Goal: Transaction & Acquisition: Purchase product/service

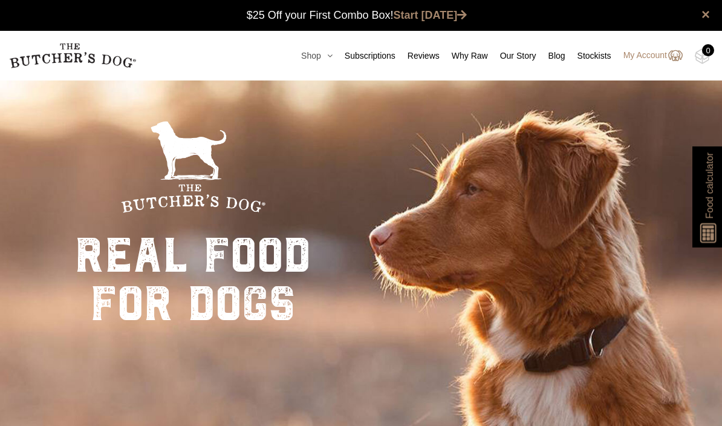
click at [311, 57] on link "Shop" at bounding box center [311, 56] width 44 height 13
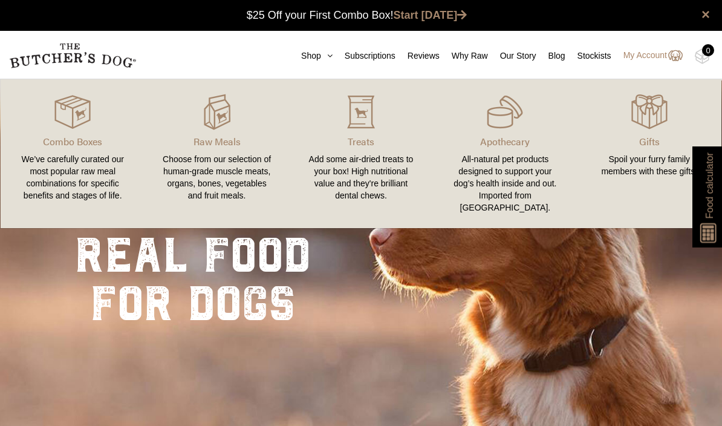
click at [399, 304] on div "real food for dogs NATURAL. RAW. DELIVERED." at bounding box center [361, 292] width 722 height 426
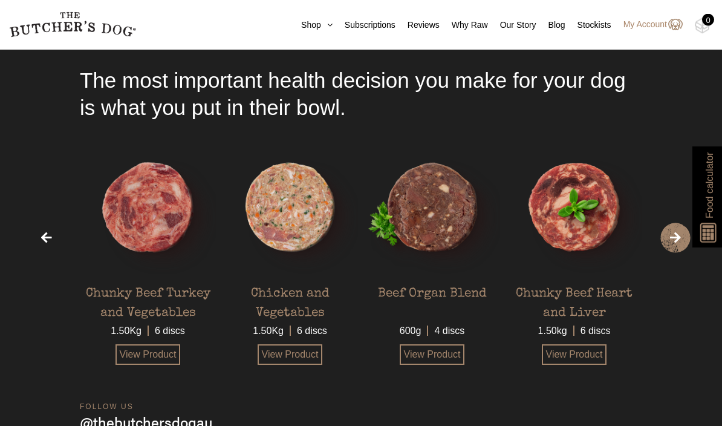
scroll to position [3082, 0]
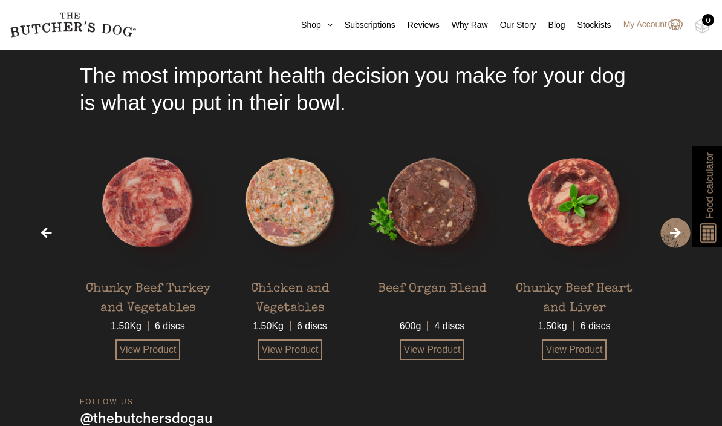
click at [681, 248] on span "›" at bounding box center [675, 233] width 30 height 30
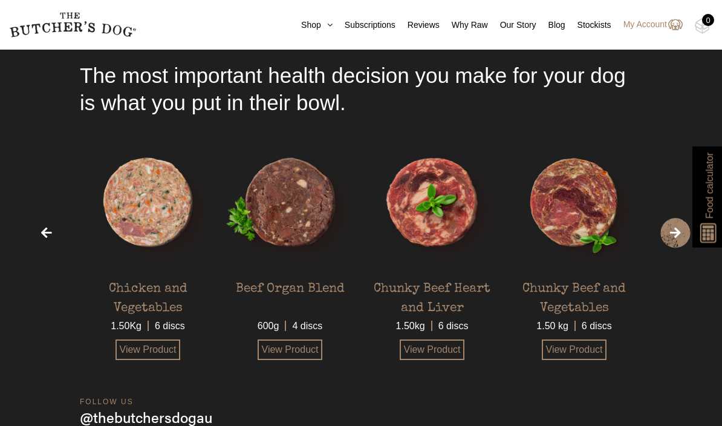
click at [678, 248] on span "›" at bounding box center [675, 233] width 30 height 30
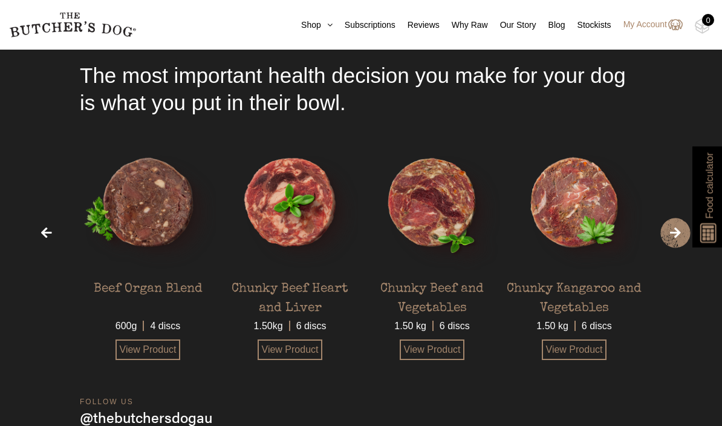
click at [680, 248] on span "›" at bounding box center [675, 233] width 30 height 30
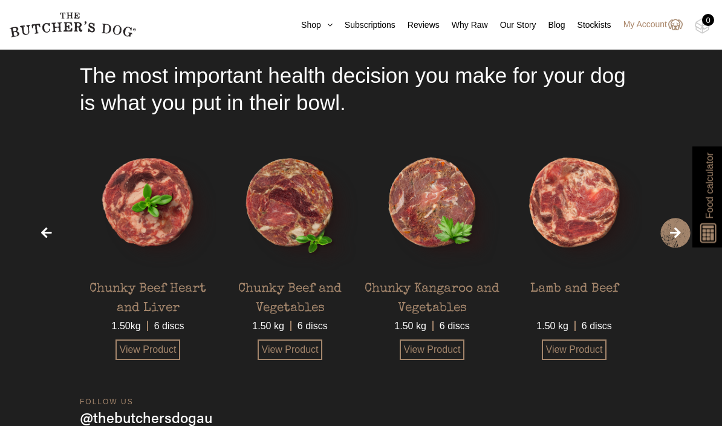
click at [683, 248] on span "›" at bounding box center [675, 233] width 30 height 30
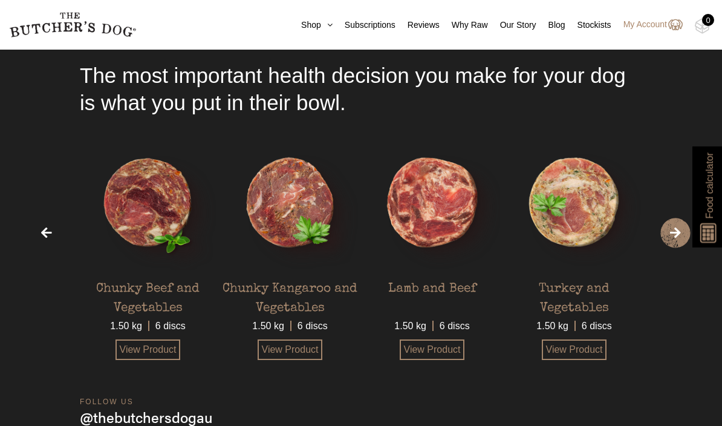
click at [681, 248] on span "›" at bounding box center [675, 233] width 30 height 30
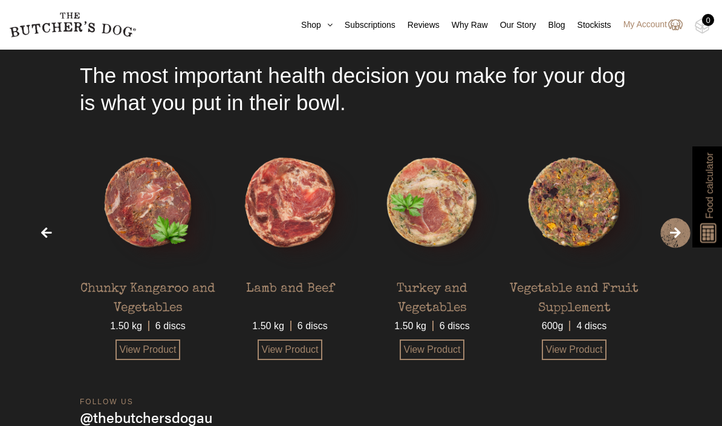
click at [681, 248] on span "›" at bounding box center [675, 233] width 30 height 30
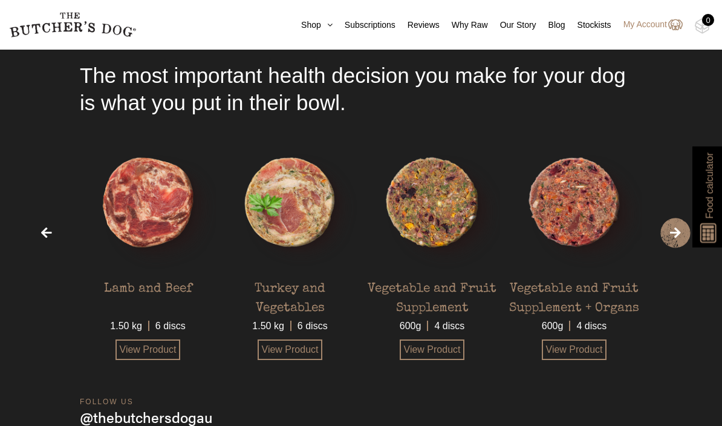
click at [680, 248] on span "›" at bounding box center [675, 233] width 30 height 30
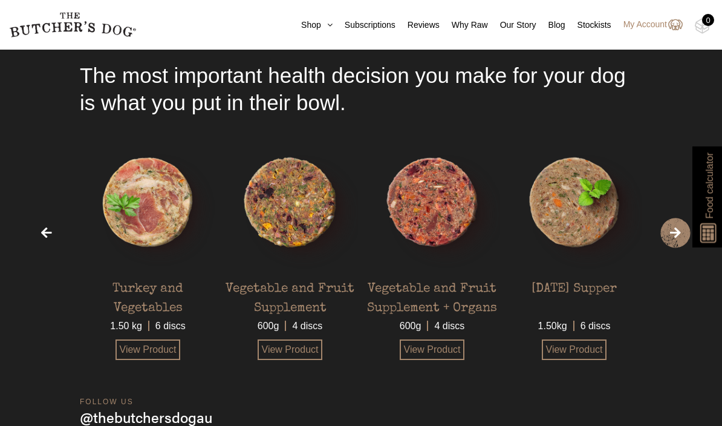
click at [683, 248] on span "›" at bounding box center [675, 233] width 30 height 30
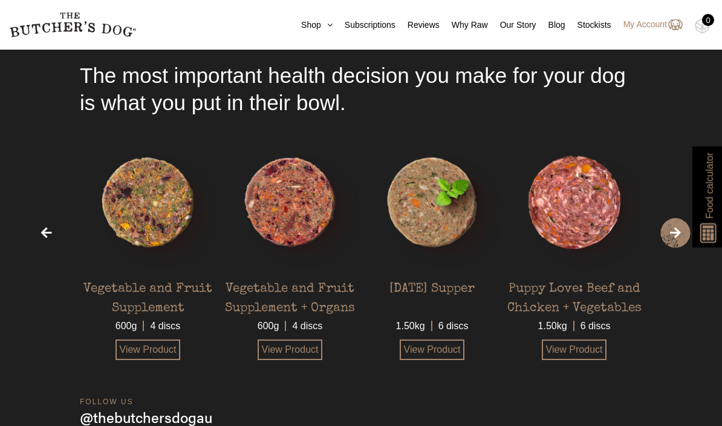
click at [680, 248] on span "›" at bounding box center [675, 233] width 30 height 30
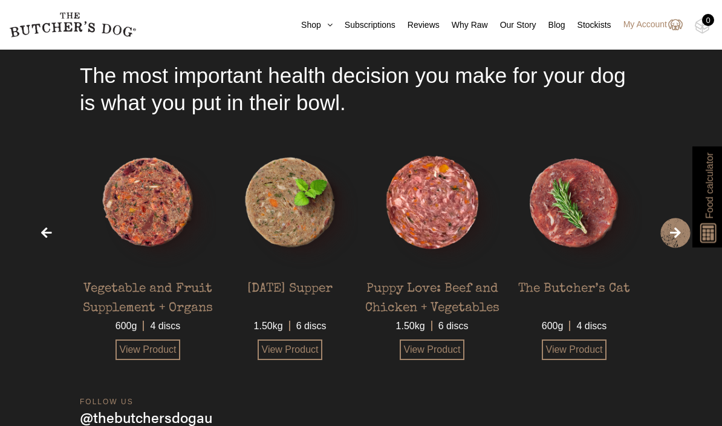
click at [686, 248] on span "›" at bounding box center [675, 233] width 30 height 30
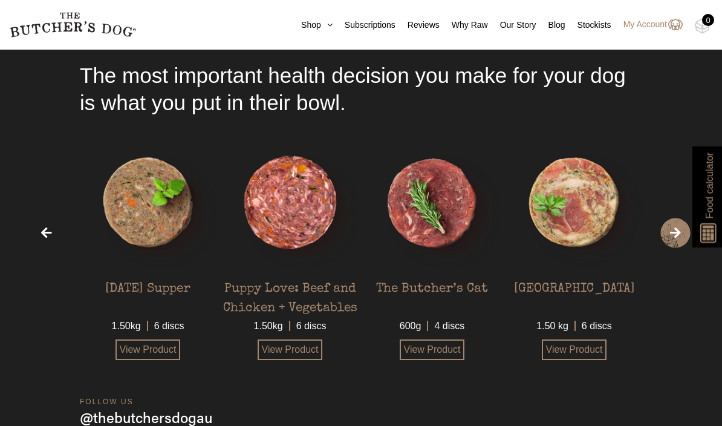
click at [680, 248] on span "›" at bounding box center [675, 233] width 30 height 30
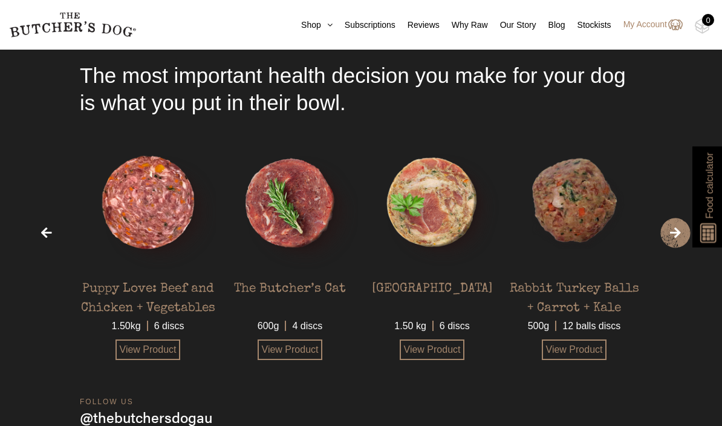
click at [681, 248] on span "›" at bounding box center [675, 233] width 30 height 30
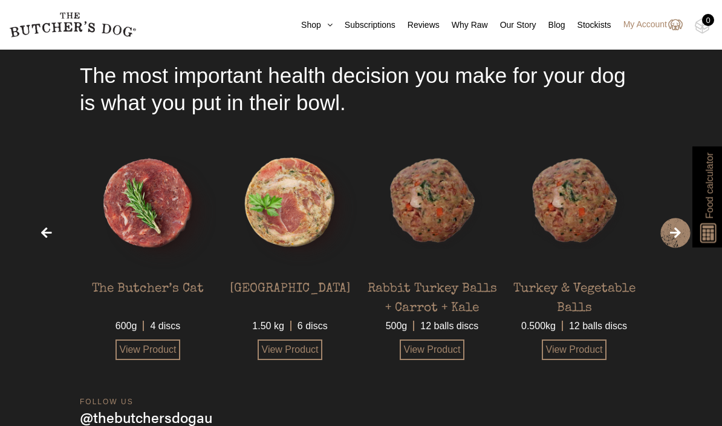
click at [677, 248] on span "›" at bounding box center [675, 233] width 30 height 30
click at [679, 248] on span "›" at bounding box center [675, 233] width 30 height 30
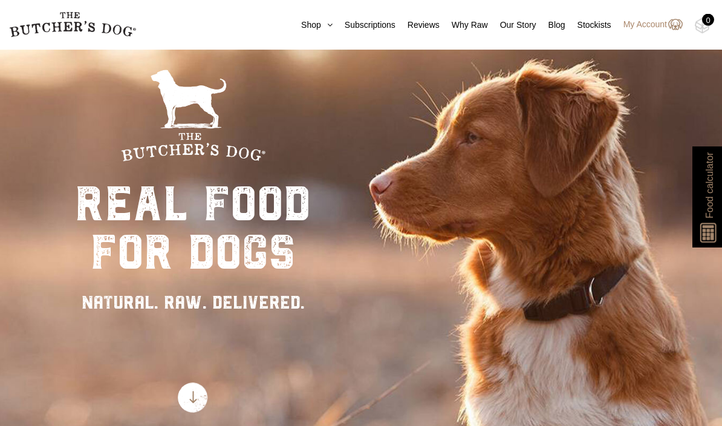
scroll to position [0, 0]
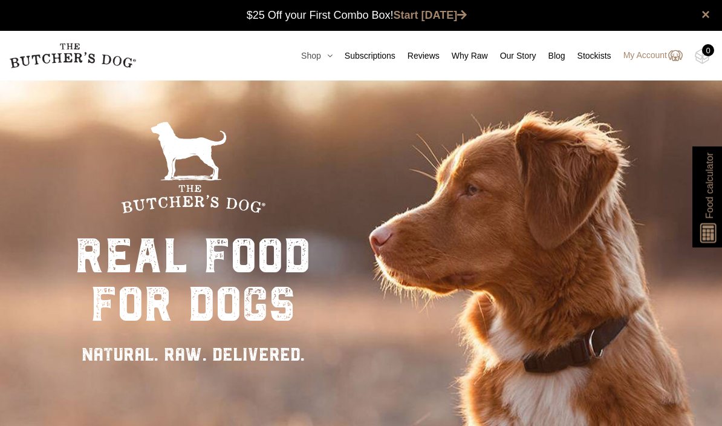
click at [310, 56] on link "Shop" at bounding box center [311, 56] width 44 height 13
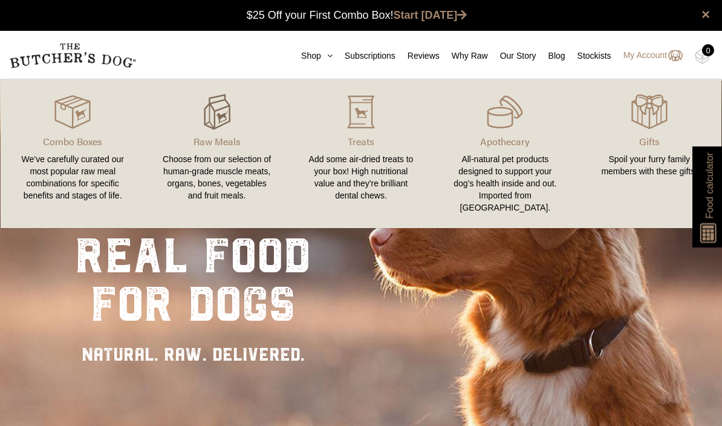
click at [220, 128] on img at bounding box center [217, 112] width 36 height 36
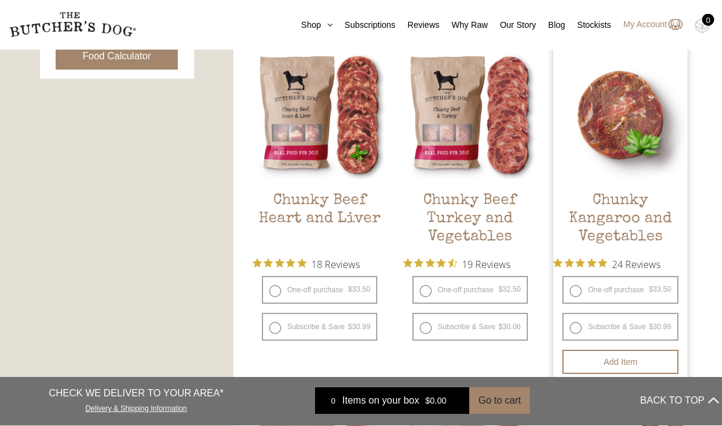
scroll to position [659, 0]
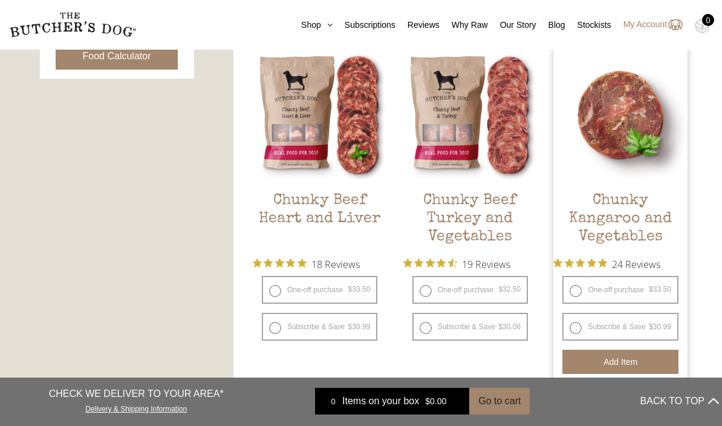
click at [658, 366] on button "Add item" at bounding box center [619, 362] width 115 height 24
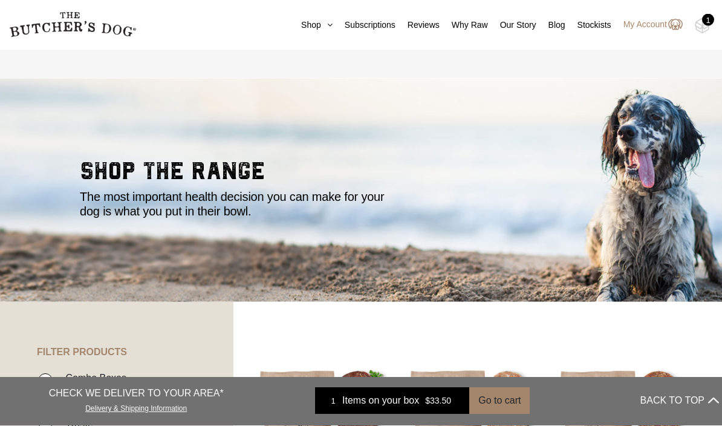
scroll to position [0, 0]
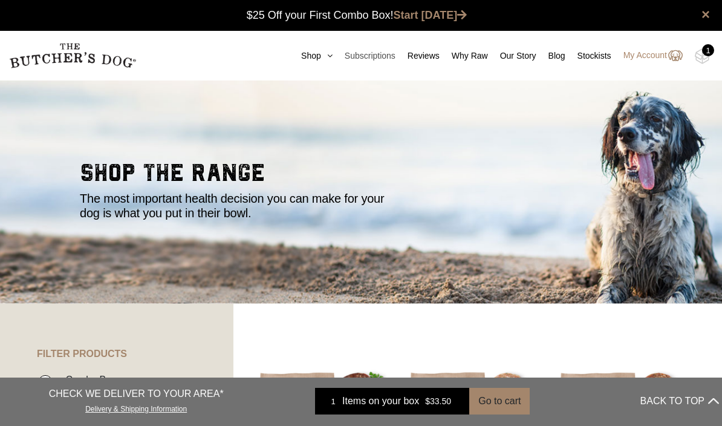
click at [333, 50] on link "Subscriptions" at bounding box center [364, 56] width 63 height 13
click at [321, 56] on icon at bounding box center [326, 55] width 11 height 8
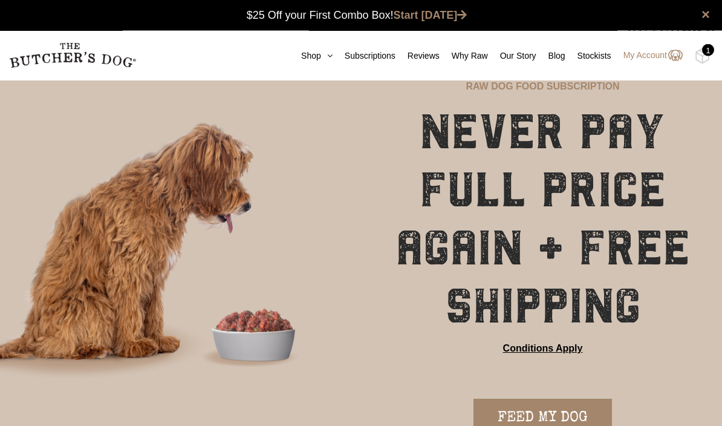
scroll to position [1, 0]
click at [321, 59] on icon at bounding box center [326, 55] width 11 height 8
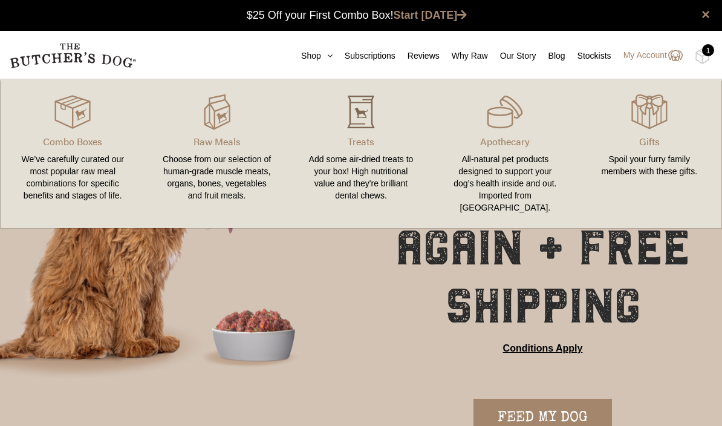
click at [365, 129] on img at bounding box center [361, 112] width 36 height 36
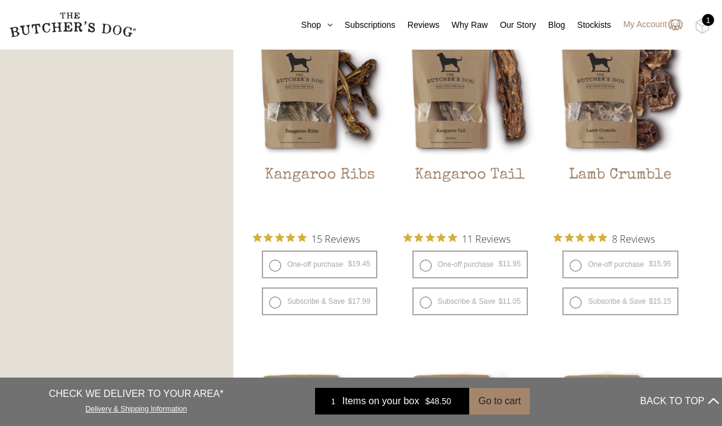
scroll to position [1066, 0]
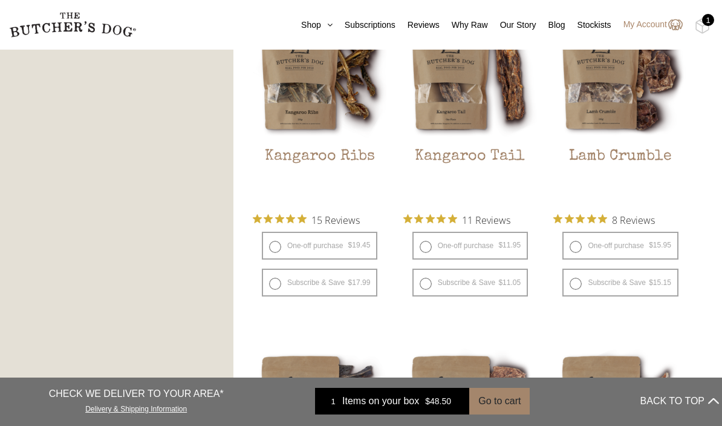
scroll to position [1028, 0]
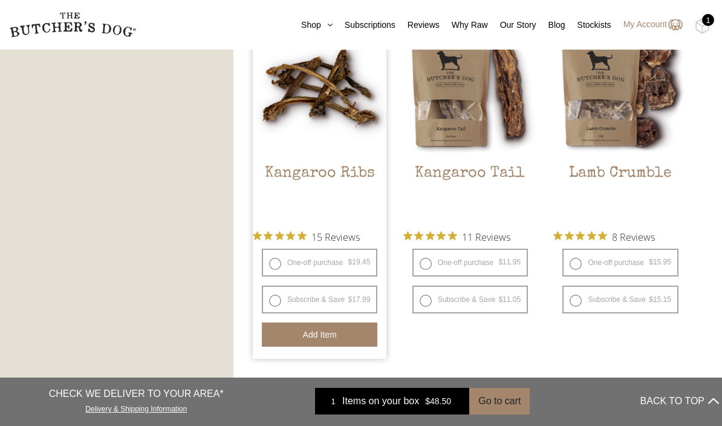
click at [351, 340] on button "Add item" at bounding box center [319, 334] width 115 height 24
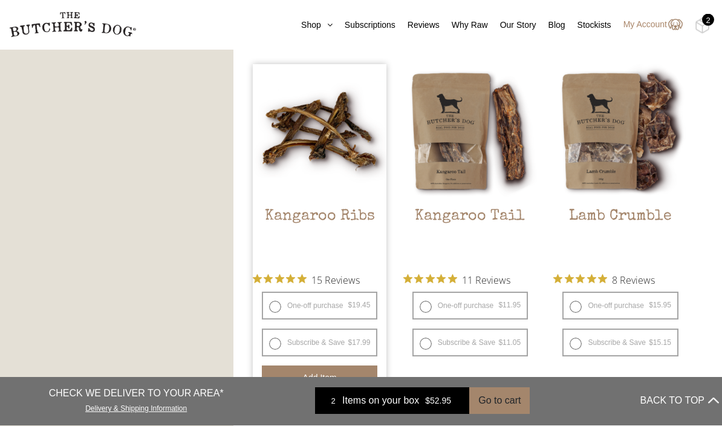
scroll to position [985, 0]
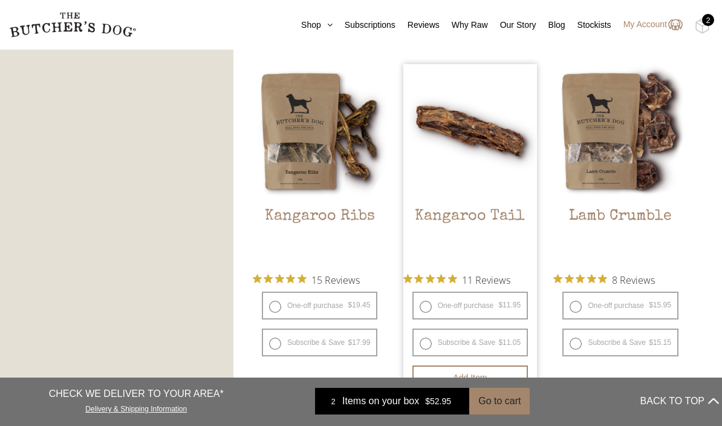
click at [503, 153] on img at bounding box center [470, 131] width 134 height 134
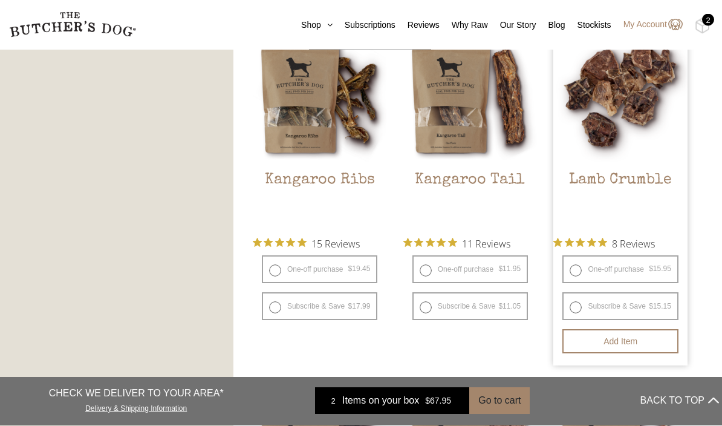
scroll to position [1021, 0]
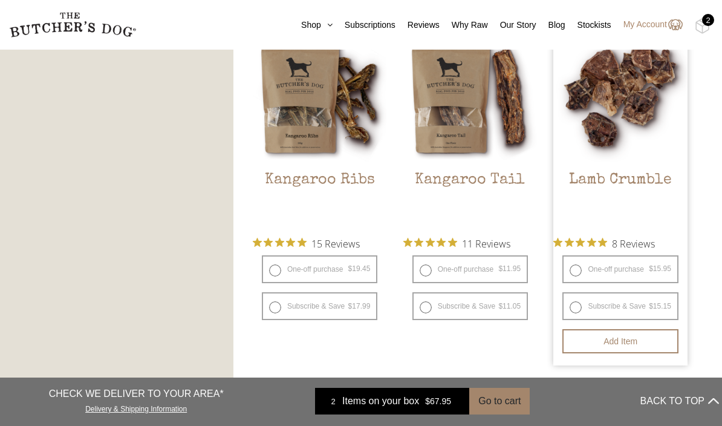
click at [656, 134] on img at bounding box center [620, 95] width 134 height 134
click at [653, 180] on h2 "Lamb Crumble" at bounding box center [620, 199] width 134 height 57
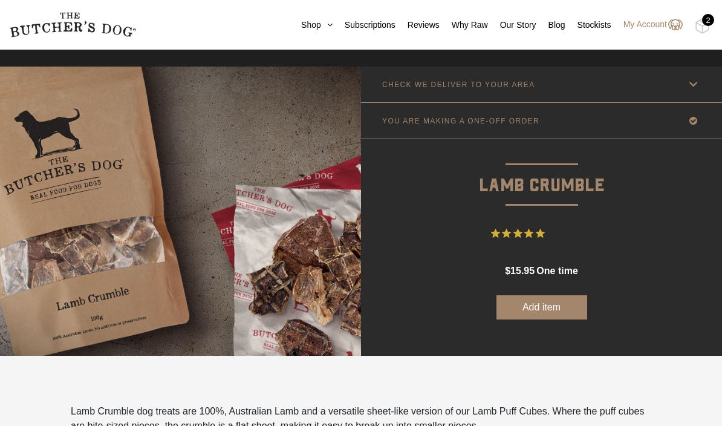
scroll to position [15, 0]
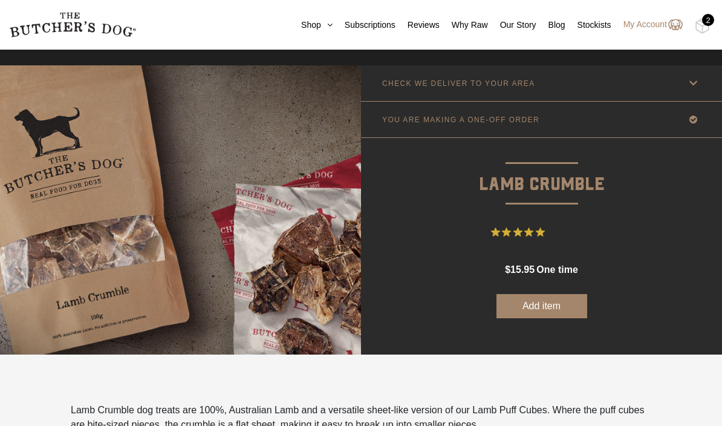
click at [573, 313] on button "Add item" at bounding box center [541, 306] width 91 height 24
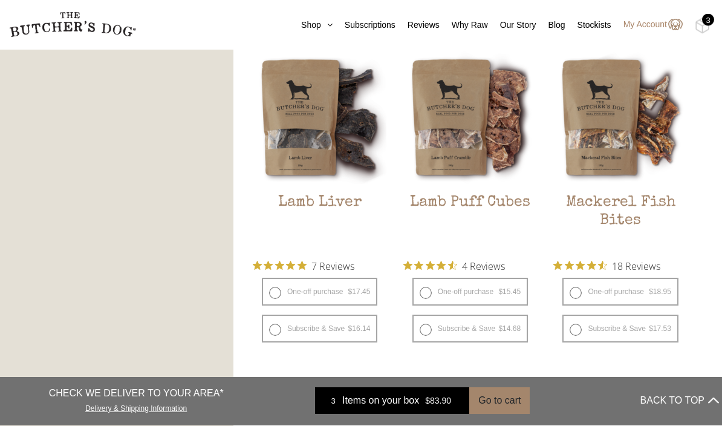
scroll to position [1341, 0]
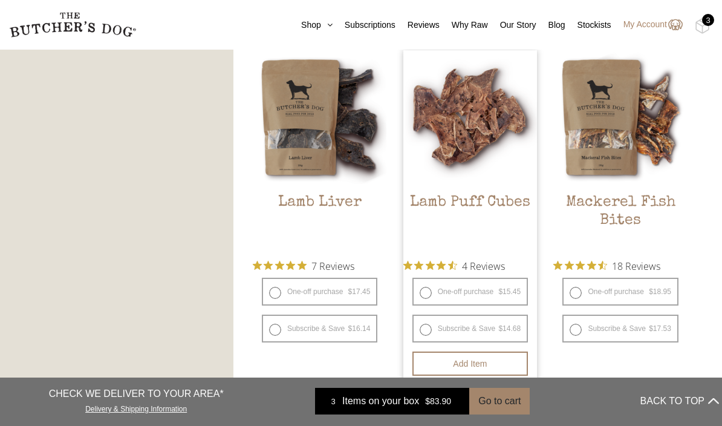
click at [495, 183] on img at bounding box center [470, 117] width 134 height 134
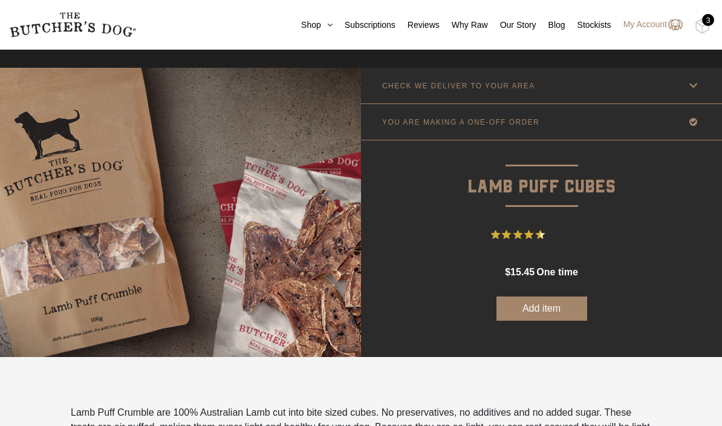
scroll to position [11, 0]
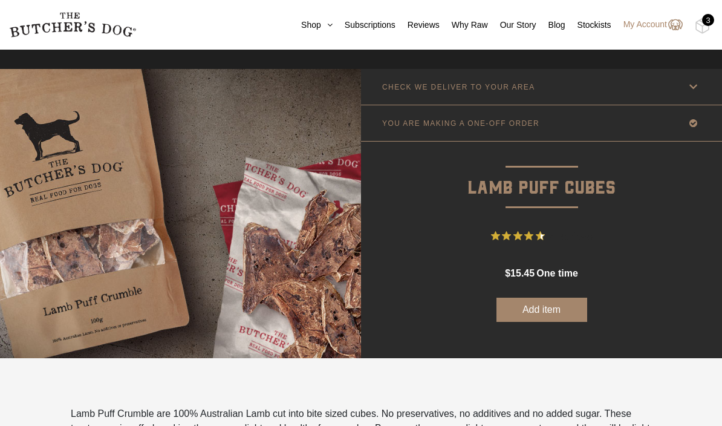
click at [565, 316] on button "Add item" at bounding box center [541, 310] width 91 height 24
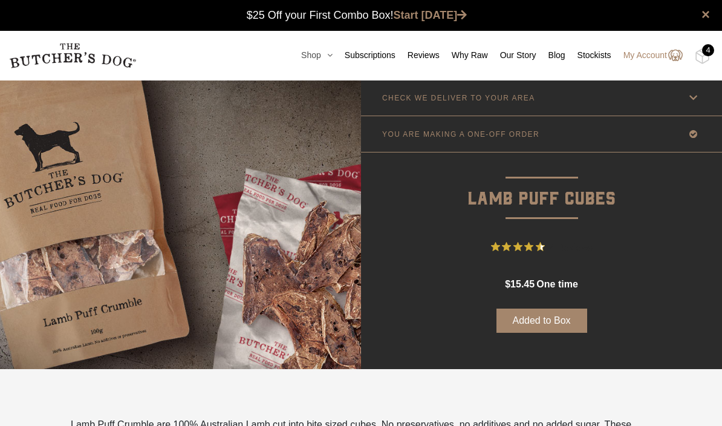
click at [321, 56] on icon at bounding box center [326, 55] width 11 height 8
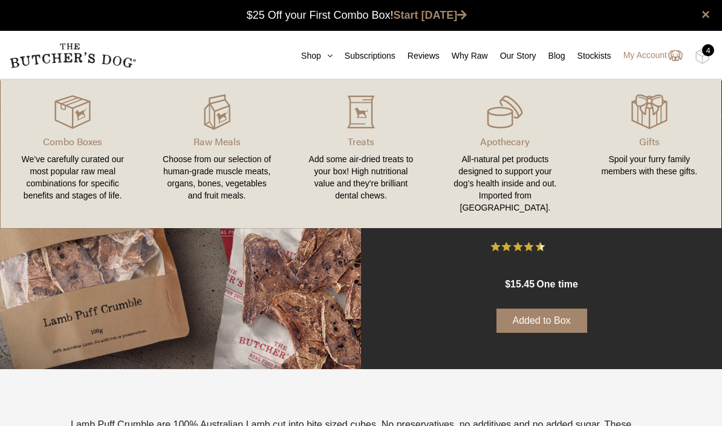
click at [360, 158] on div "Add some air-dried treats to your box! High nutritional value and they're brill…" at bounding box center [361, 177] width 115 height 48
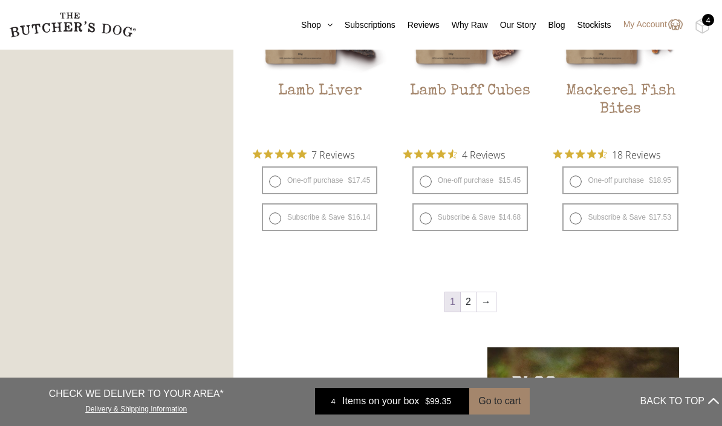
scroll to position [1559, 0]
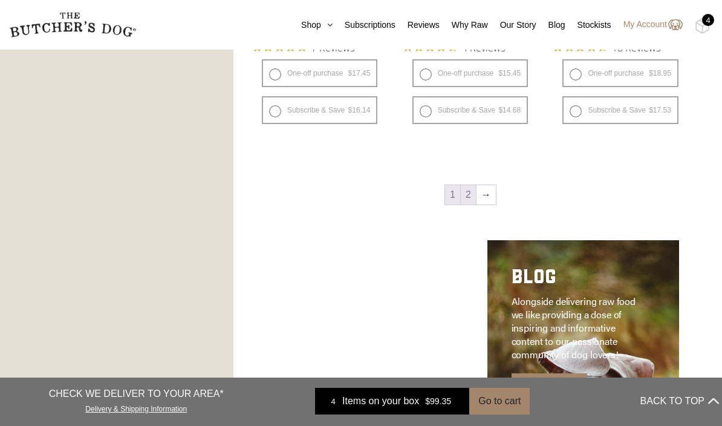
click at [468, 203] on link "2" at bounding box center [468, 194] width 15 height 19
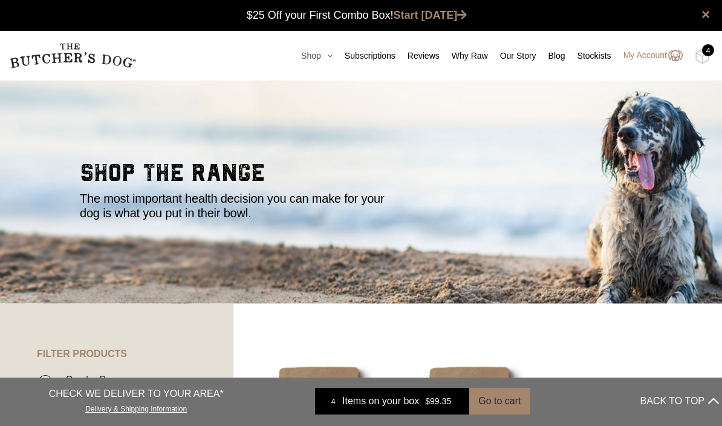
click at [321, 58] on icon at bounding box center [326, 55] width 11 height 8
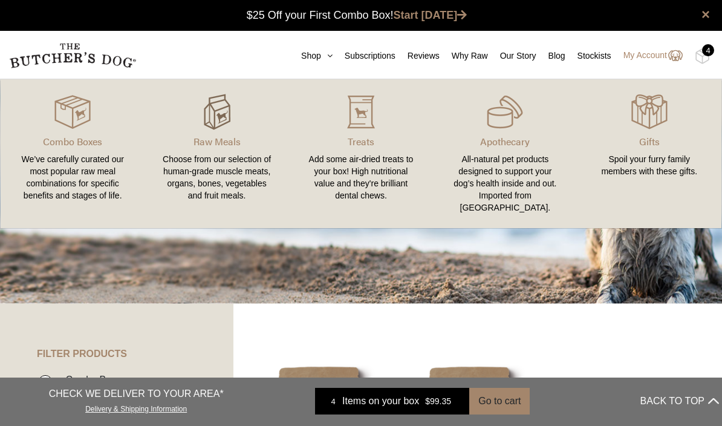
click at [215, 129] on img at bounding box center [217, 112] width 36 height 36
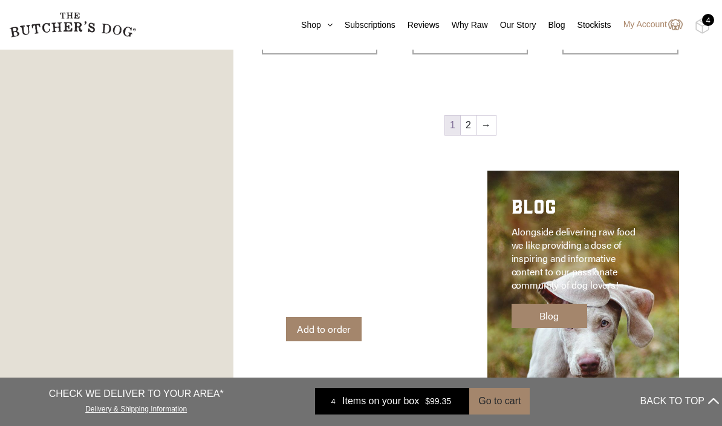
scroll to position [1627, 0]
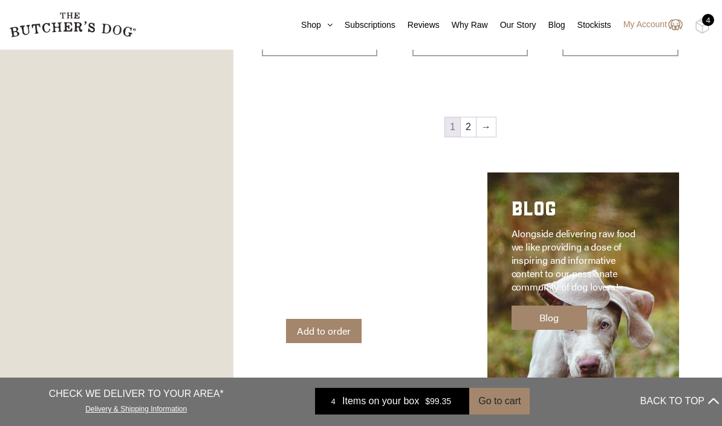
click at [466, 137] on link "2" at bounding box center [468, 126] width 15 height 19
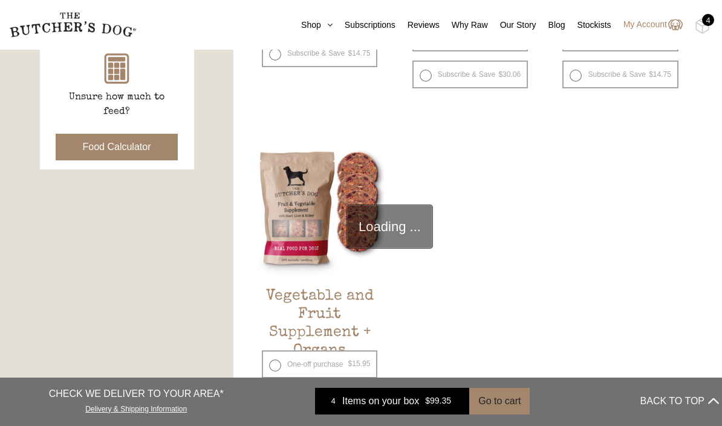
scroll to position [273, 0]
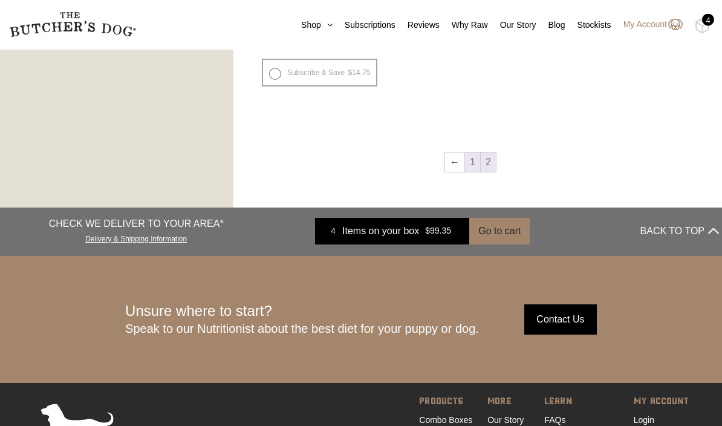
click at [473, 170] on link "1" at bounding box center [472, 162] width 15 height 19
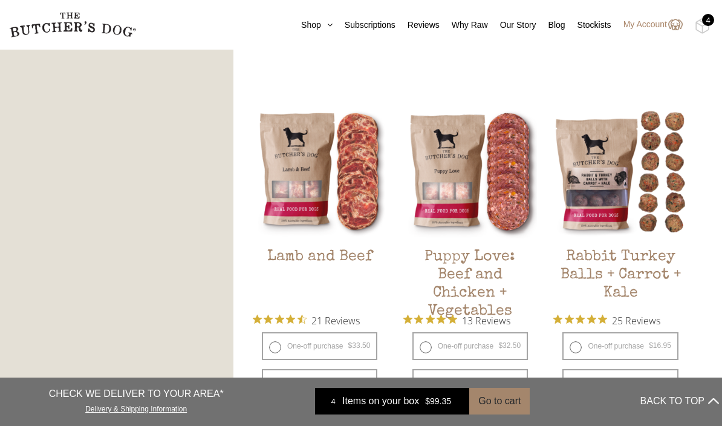
scroll to position [957, 0]
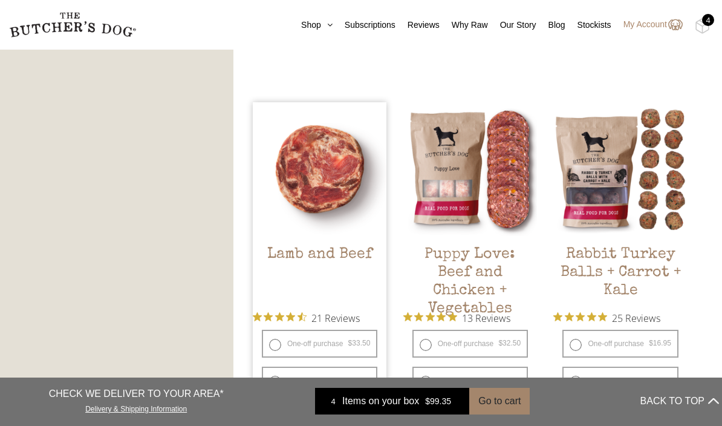
click at [347, 250] on h2 "Lamb and Beef" at bounding box center [320, 274] width 134 height 57
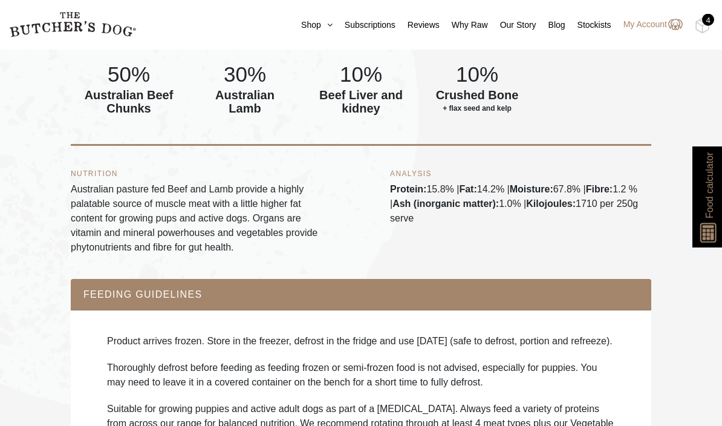
scroll to position [610, 0]
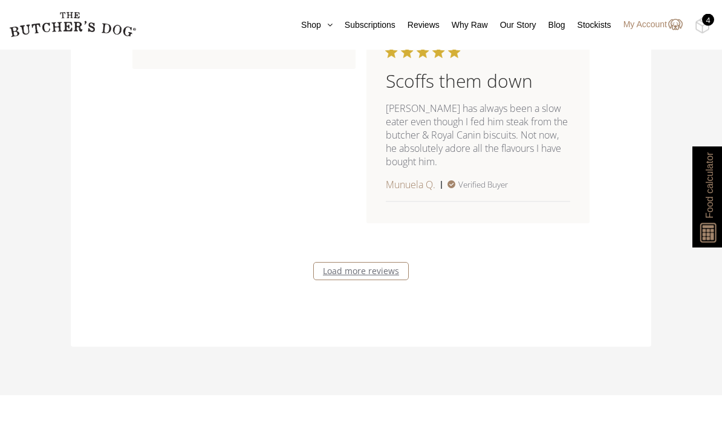
click at [392, 281] on link "Load more reviews" at bounding box center [361, 271] width 96 height 18
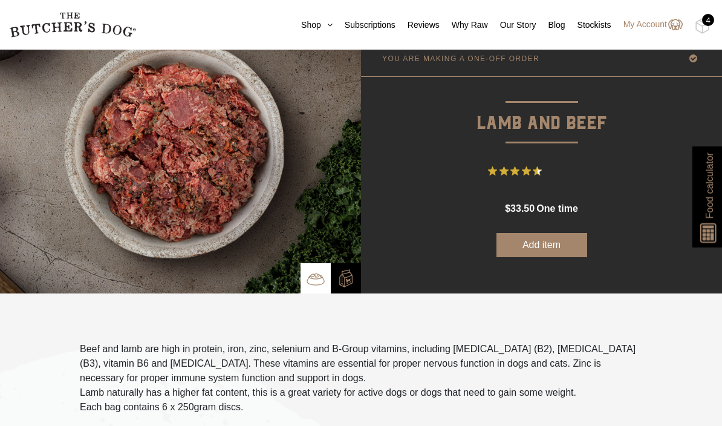
scroll to position [0, 0]
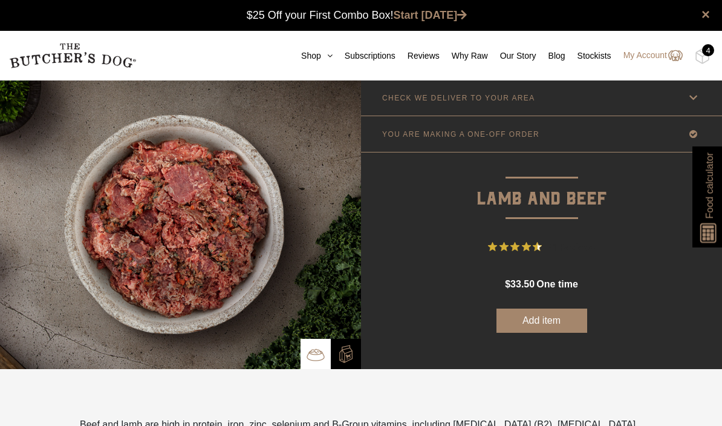
click at [714, 54] on nav "0 Shop Combo Boxes Treats" at bounding box center [361, 56] width 722 height 50
click at [707, 54] on div "4" at bounding box center [708, 50] width 12 height 12
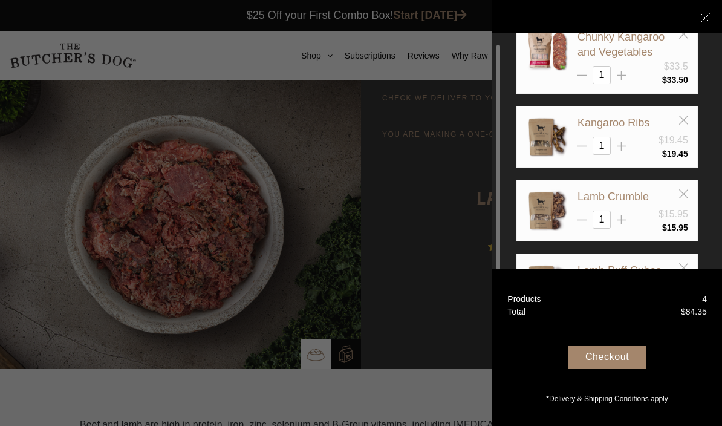
scroll to position [36, 0]
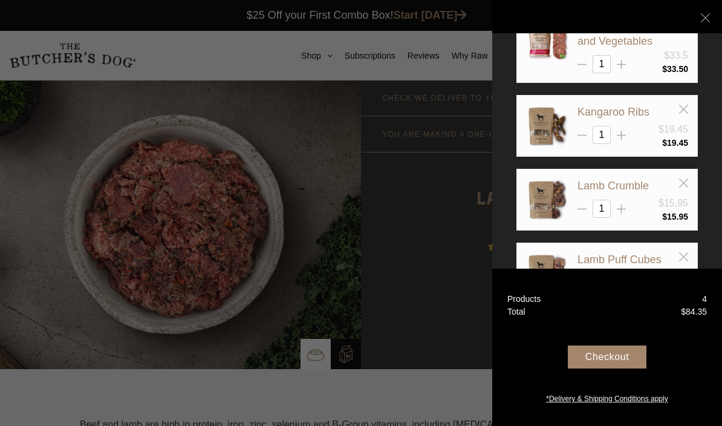
click at [721, 149] on link "Food calculator" at bounding box center [709, 196] width 34 height 101
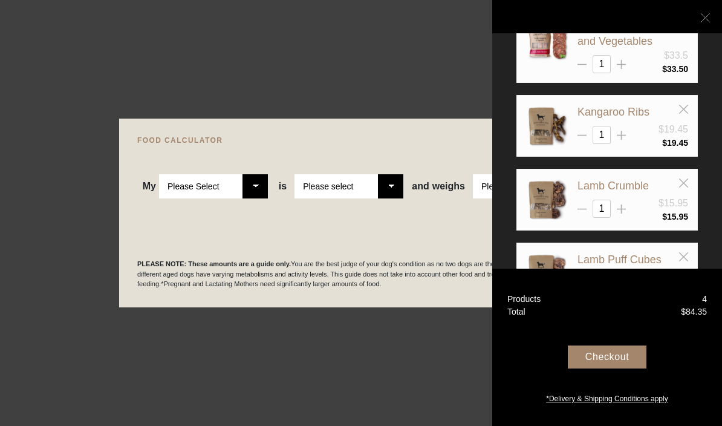
click at [708, 21] on icon at bounding box center [705, 17] width 9 height 9
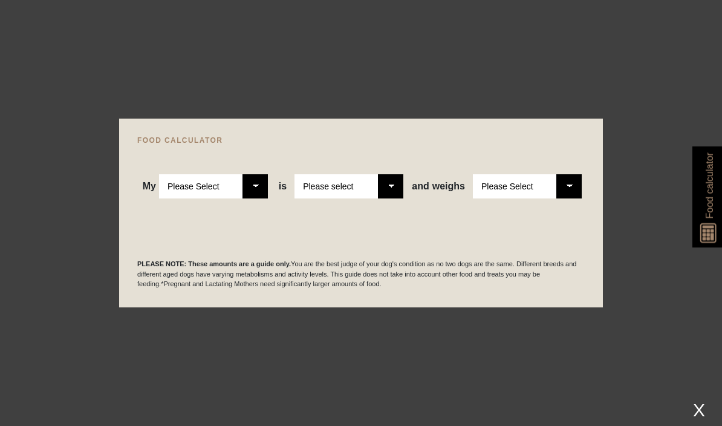
click at [533, 337] on div at bounding box center [361, 213] width 722 height 426
click at [573, 327] on div at bounding box center [361, 213] width 722 height 426
click at [251, 181] on select "Please Select Adult Dog Puppy" at bounding box center [213, 186] width 109 height 24
select select "puppy"
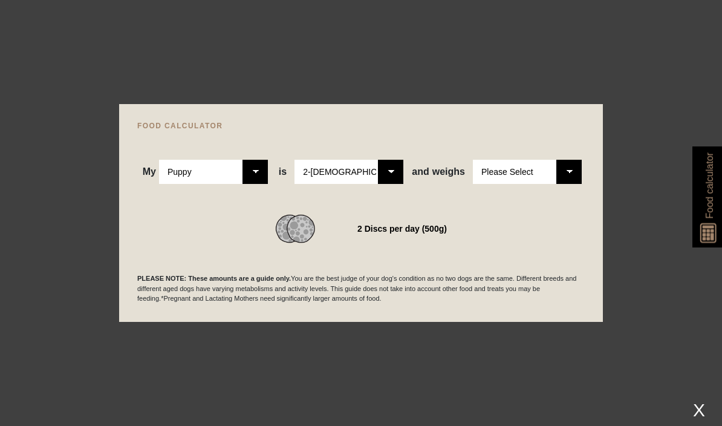
click at [578, 166] on select "Please Select 1kg 2kg 3kg 4kg 5kg 6kg 7kg 8kg 9kg 10kg 11kg 12kg 13kg 14kg 15kg…" at bounding box center [527, 172] width 109 height 24
select select "3"
click at [639, 250] on div at bounding box center [361, 213] width 722 height 426
click at [707, 420] on div "X" at bounding box center [699, 410] width 22 height 20
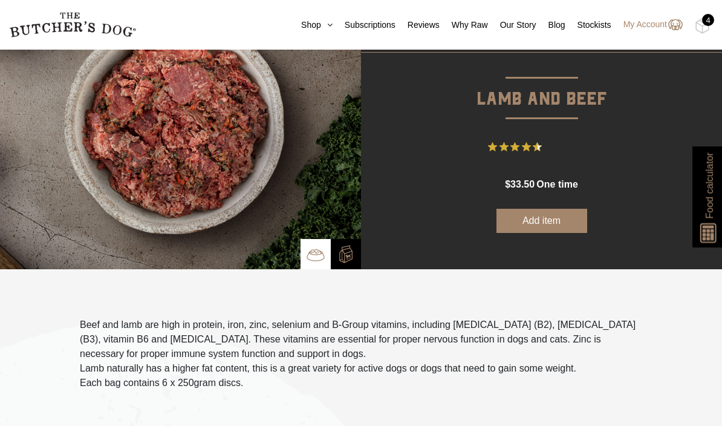
scroll to position [0, 0]
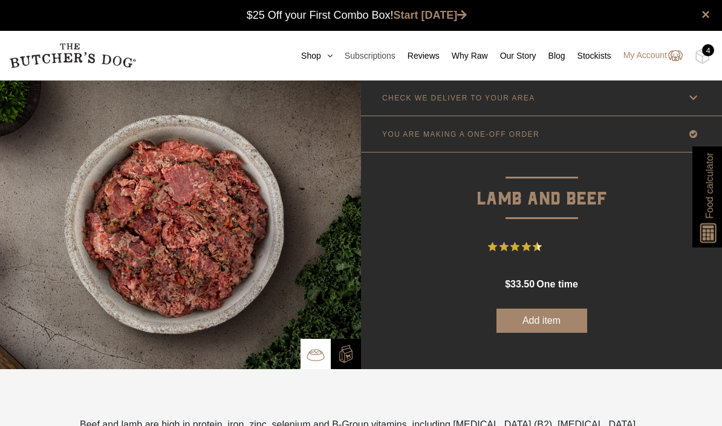
click at [333, 50] on link "Subscriptions" at bounding box center [364, 56] width 63 height 13
click at [321, 56] on icon at bounding box center [326, 55] width 11 height 8
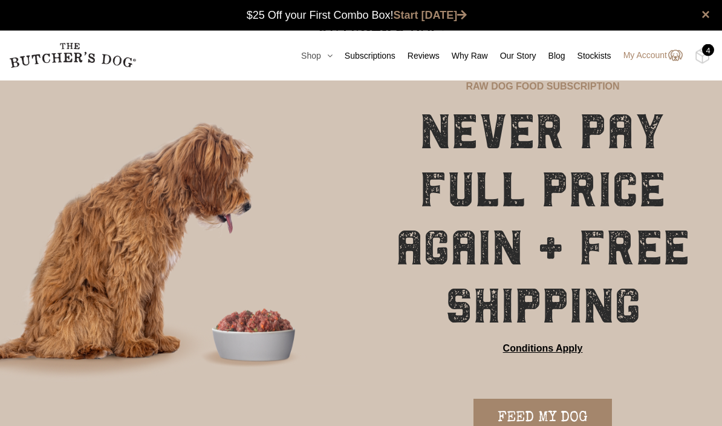
click at [317, 61] on link "Shop" at bounding box center [311, 56] width 44 height 13
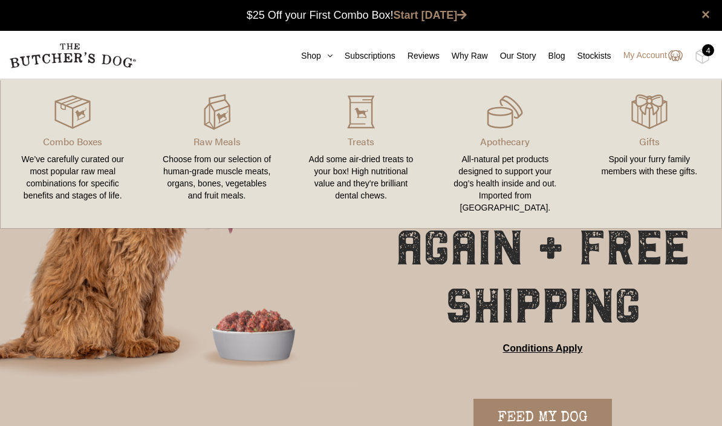
click at [516, 154] on div "All-natural pet products designed to support your dog’s health inside and out. …" at bounding box center [504, 183] width 115 height 60
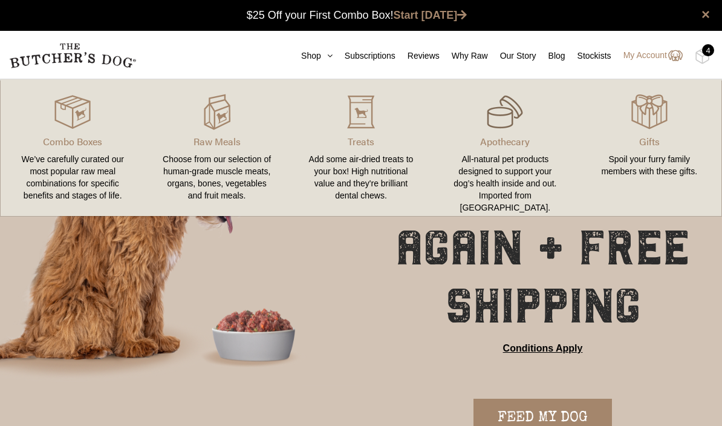
click at [513, 126] on img at bounding box center [505, 112] width 36 height 36
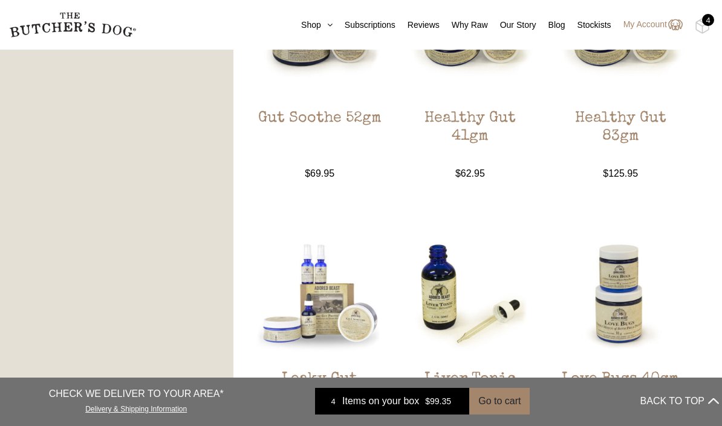
scroll to position [1127, 0]
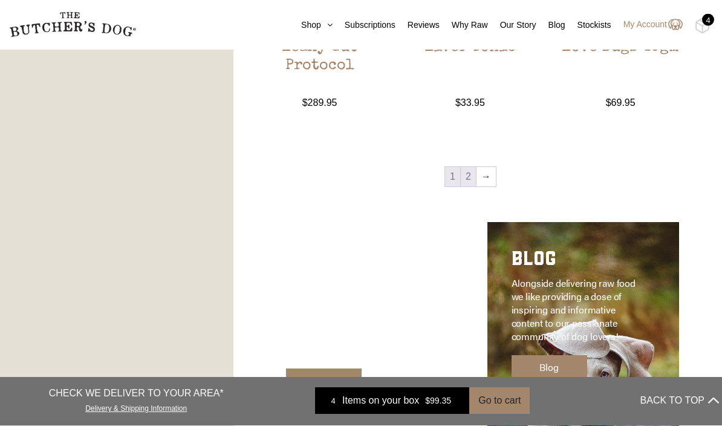
click at [470, 184] on link "2" at bounding box center [468, 176] width 15 height 19
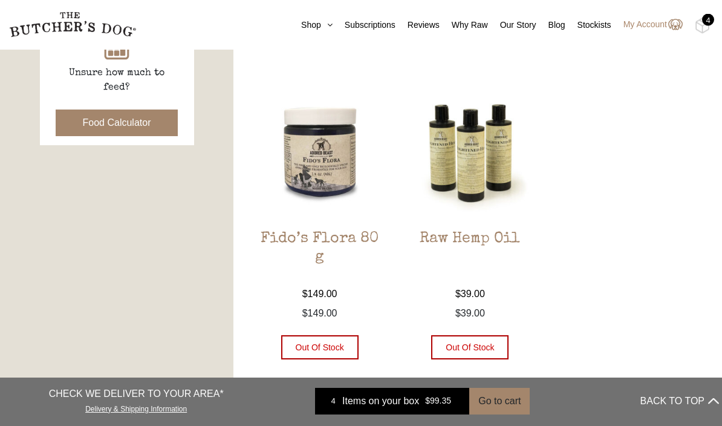
scroll to position [592, 0]
click at [492, 180] on img at bounding box center [470, 153] width 134 height 134
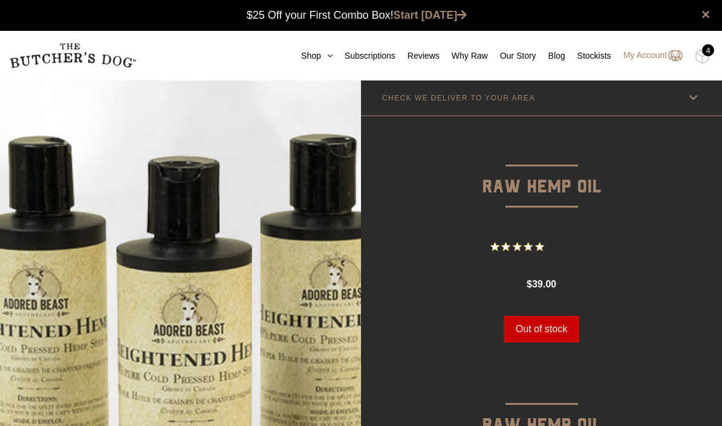
click at [708, 51] on div "4" at bounding box center [708, 50] width 12 height 12
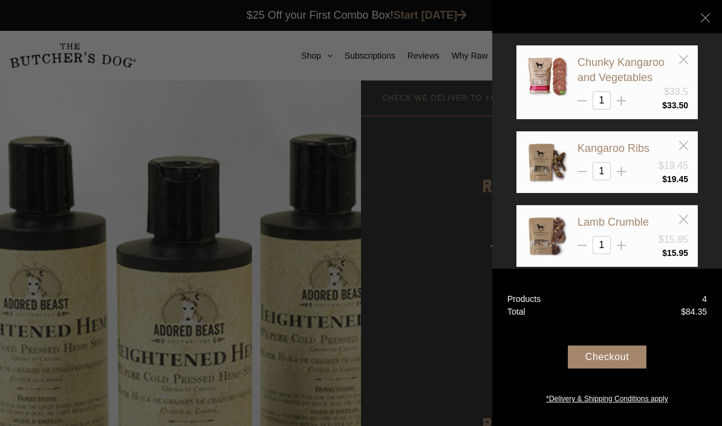
click at [620, 368] on div "Checkout" at bounding box center [607, 356] width 79 height 23
